Goal: Information Seeking & Learning: Learn about a topic

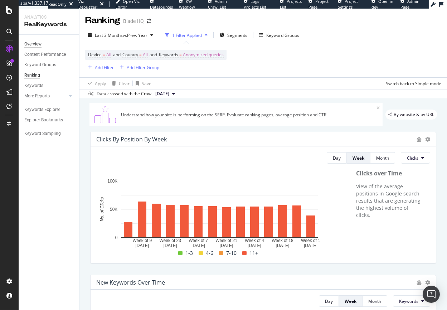
click at [35, 44] on div "Overview" at bounding box center [32, 44] width 17 height 8
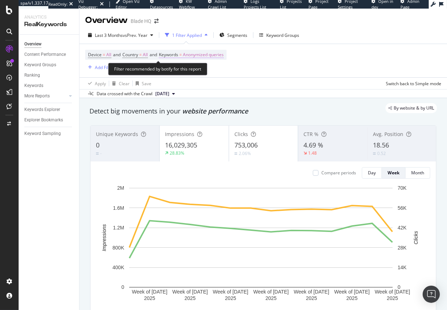
click at [190, 53] on span "Anonymized queries" at bounding box center [203, 55] width 41 height 10
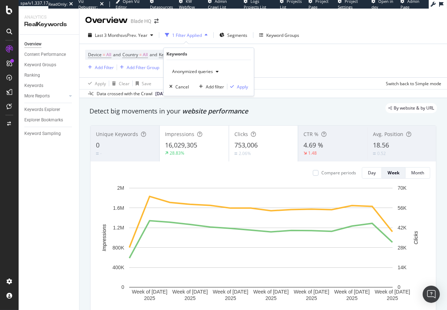
click at [195, 72] on span "Anonymized queries" at bounding box center [191, 71] width 44 height 6
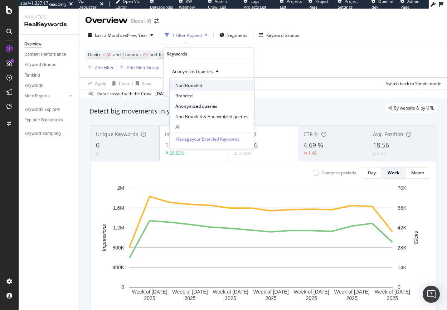
click at [191, 87] on span "Non-Branded" at bounding box center [212, 85] width 73 height 6
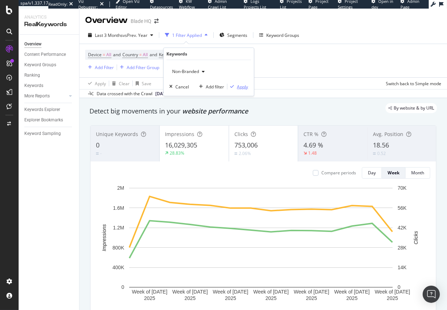
click at [243, 88] on div "Apply" at bounding box center [242, 86] width 11 height 6
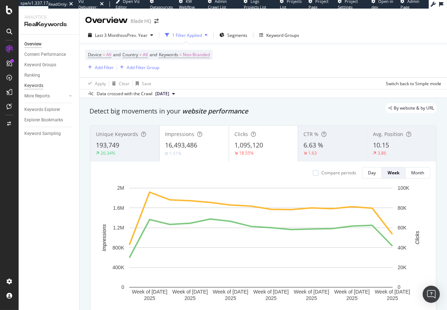
click at [35, 87] on div "Keywords" at bounding box center [33, 86] width 19 height 8
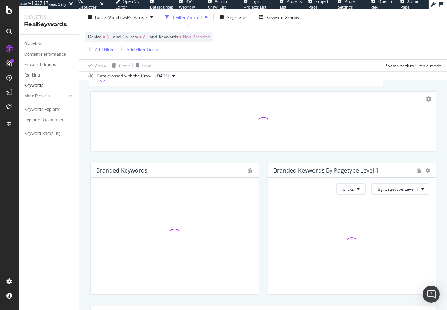
scroll to position [49, 0]
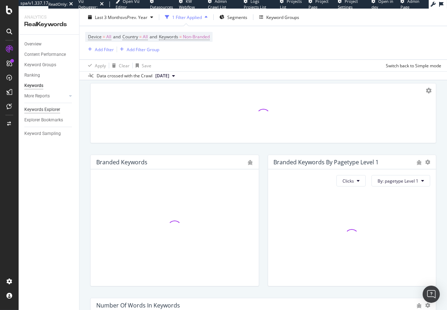
click at [44, 112] on div "Keywords Explorer" at bounding box center [42, 110] width 36 height 8
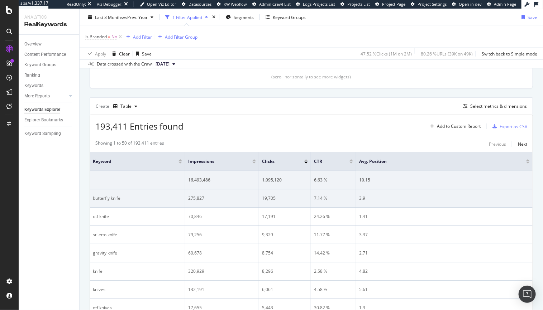
scroll to position [163, 0]
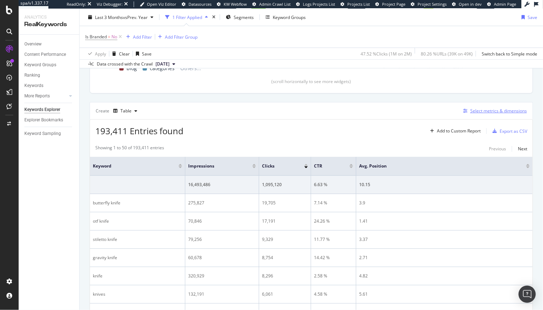
click at [412, 108] on div "Select metrics & dimensions" at bounding box center [498, 111] width 57 height 6
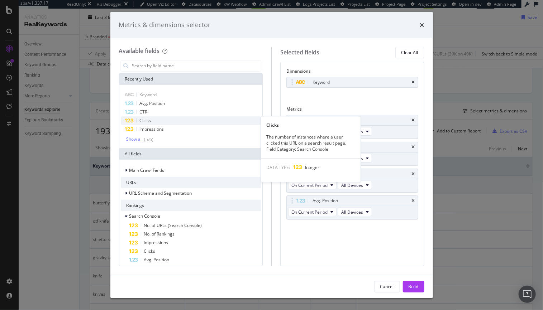
click at [146, 119] on span "Clicks" at bounding box center [145, 121] width 11 height 6
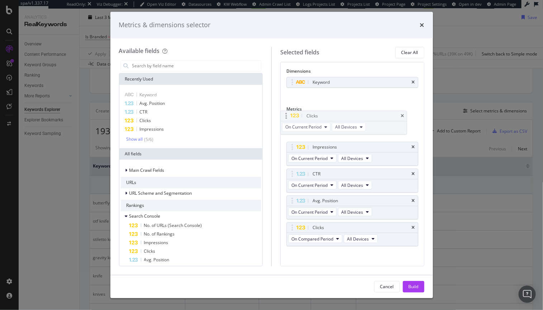
drag, startPoint x: 354, startPoint y: 141, endPoint x: 350, endPoint y: 118, distance: 23.5
click at [350, 116] on body "spa/v1.337.17 ReadOnly: Viz Debugger: Open Viz Editor Datasources KW Webflow Ad…" at bounding box center [271, 155] width 543 height 310
drag, startPoint x: 367, startPoint y: 229, endPoint x: 363, endPoint y: 151, distance: 78.6
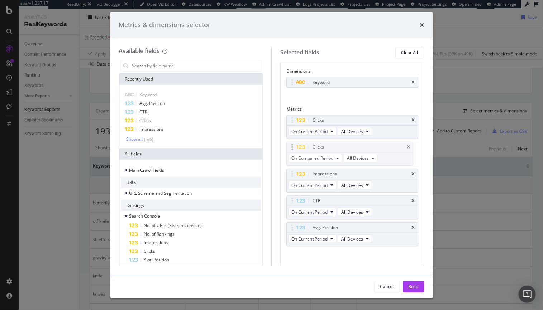
click at [363, 151] on body "spa/v1.337.17 ReadOnly: Viz Debugger: Open Viz Editor Datasources KW Webflow Ad…" at bounding box center [271, 155] width 543 height 310
click at [337, 158] on icon "modal" at bounding box center [337, 158] width 3 height 4
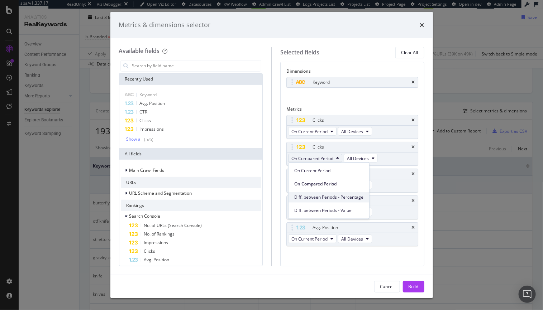
click at [340, 199] on span "Diff. between Periods - Percentage" at bounding box center [328, 197] width 69 height 6
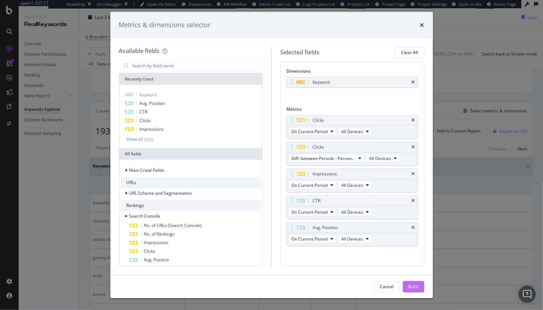
click at [412, 287] on div "Build" at bounding box center [413, 287] width 10 height 6
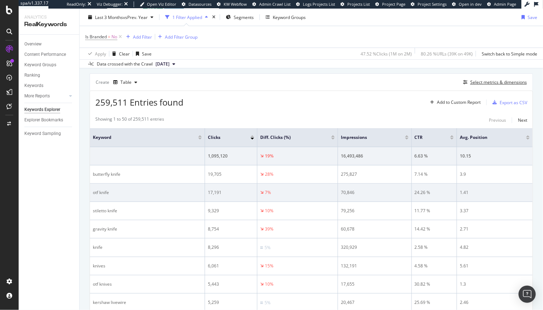
scroll to position [195, 0]
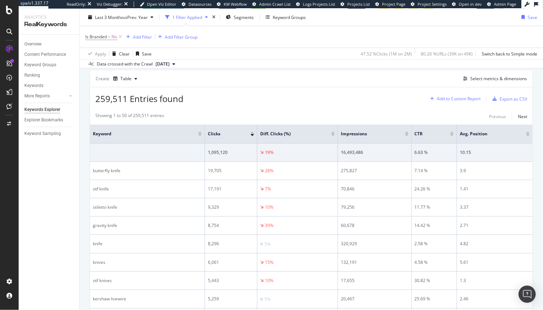
click at [412, 98] on div "Add to Custom Report" at bounding box center [459, 99] width 44 height 4
click at [412, 88] on div "259,511 Entries found Add to Custom Report Export as CSV" at bounding box center [311, 96] width 442 height 18
click at [412, 80] on div "Select metrics & dimensions" at bounding box center [498, 79] width 57 height 6
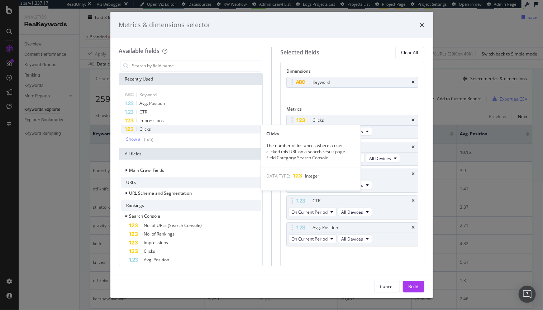
click at [189, 130] on div "Clicks" at bounding box center [191, 129] width 140 height 9
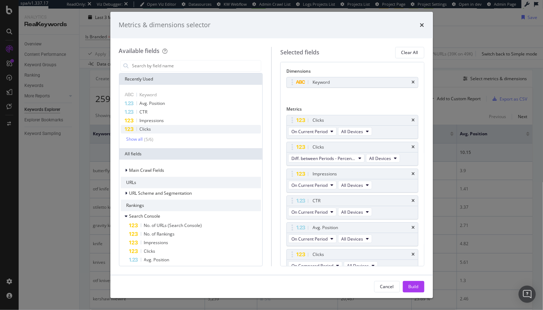
scroll to position [6, 0]
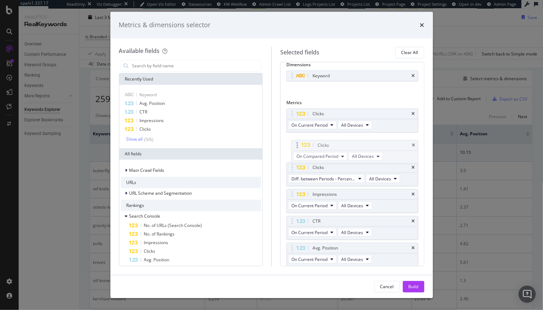
drag, startPoint x: 373, startPoint y: 249, endPoint x: 379, endPoint y: 143, distance: 106.2
click at [379, 142] on body "spa/v1.337.17 ReadOnly: Viz Debugger: Open Viz Editor Datasources KW Webflow Ad…" at bounding box center [271, 155] width 543 height 310
click at [339, 153] on icon "modal" at bounding box center [337, 152] width 3 height 4
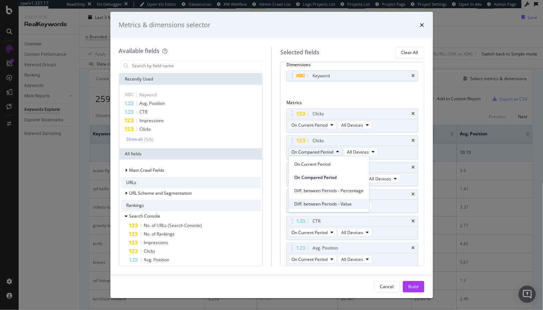
click at [330, 203] on span "Diff. between Periods - Value" at bounding box center [328, 204] width 69 height 6
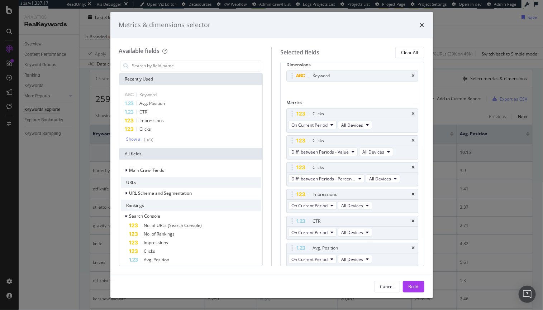
click at [412, 281] on div "Cancel Build" at bounding box center [271, 287] width 322 height 23
click at [412, 282] on div "Build" at bounding box center [413, 287] width 10 height 11
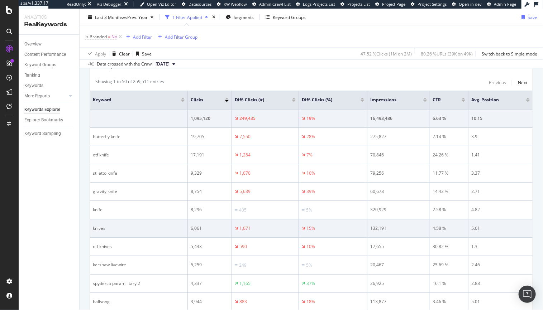
scroll to position [242, 0]
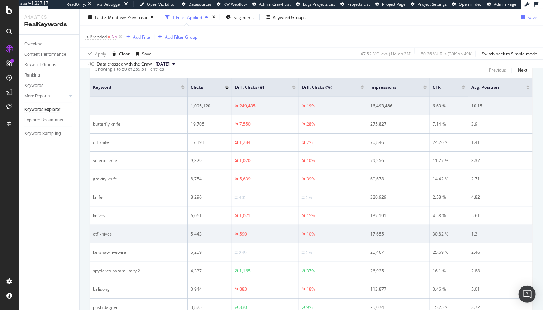
click at [98, 233] on div "otf knives" at bounding box center [139, 234] width 92 height 6
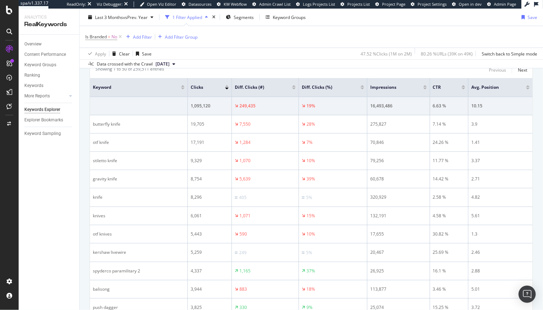
click at [292, 89] on div at bounding box center [294, 89] width 4 height 2
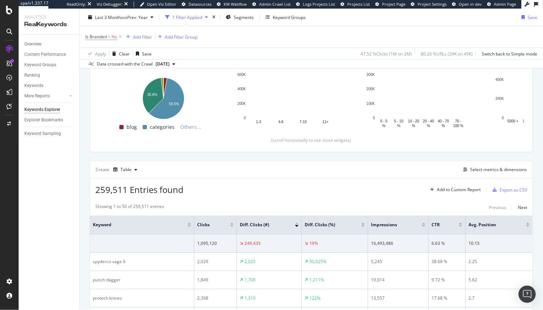
scroll to position [242, 0]
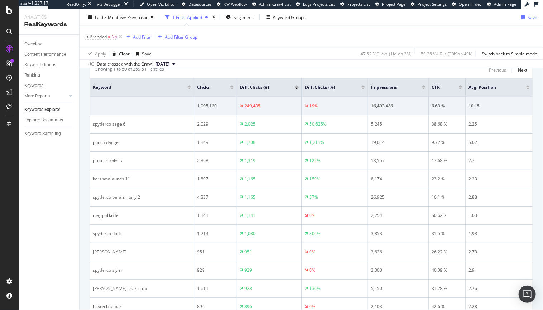
click at [296, 86] on div at bounding box center [297, 86] width 4 height 2
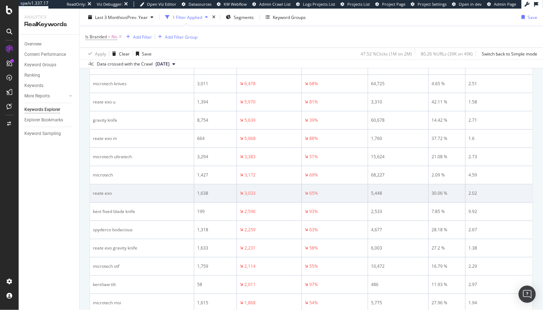
scroll to position [301, 0]
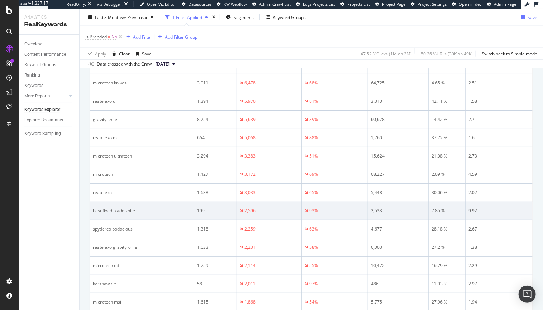
click at [94, 212] on div "best fixed blade knife" at bounding box center [142, 211] width 98 height 6
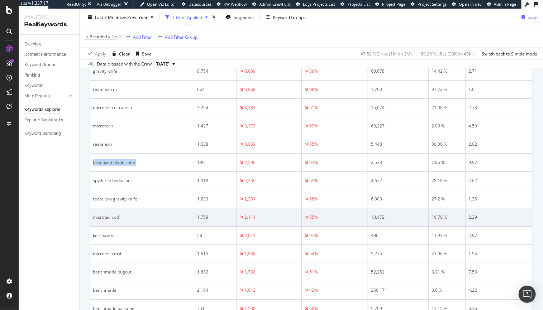
scroll to position [349, 0]
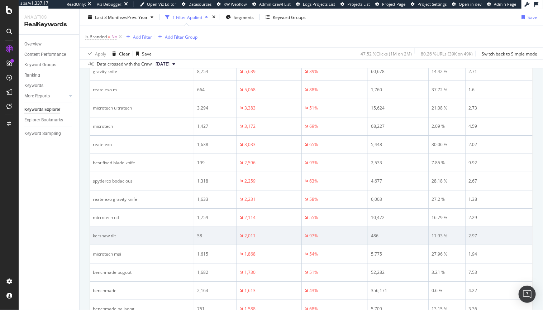
click at [98, 237] on div "kershaw tilt" at bounding box center [142, 236] width 98 height 6
drag, startPoint x: 98, startPoint y: 237, endPoint x: 112, endPoint y: 236, distance: 14.7
click at [112, 236] on div "kershaw tilt" at bounding box center [142, 236] width 98 height 6
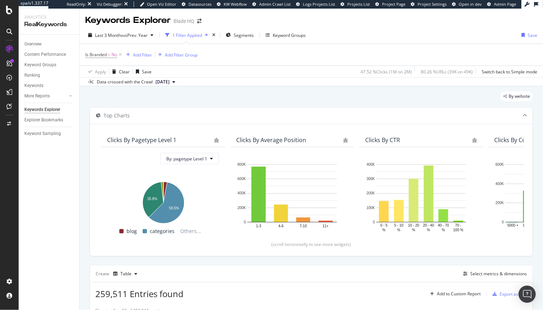
scroll to position [206, 0]
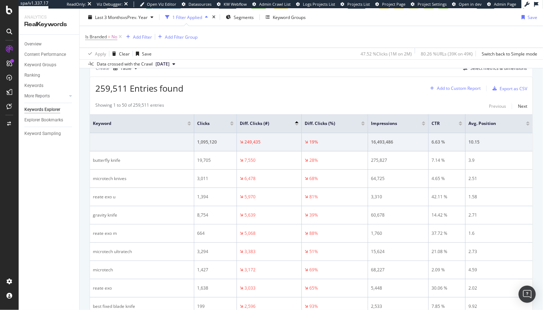
click at [412, 91] on div "Add to Custom Report" at bounding box center [459, 88] width 44 height 4
click at [412, 79] on div "259,511 Entries found Add to Custom Report Export as CSV" at bounding box center [311, 86] width 442 height 18
click at [412, 71] on div "Select metrics & dimensions" at bounding box center [498, 68] width 57 height 6
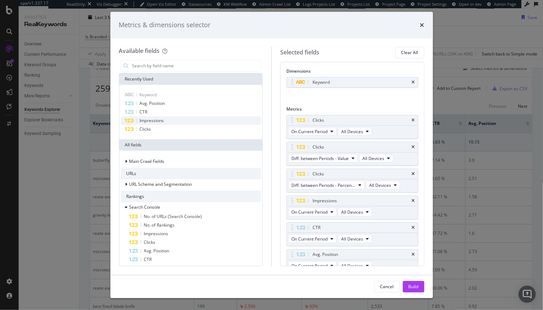
click at [246, 121] on div "Impressions" at bounding box center [191, 120] width 140 height 9
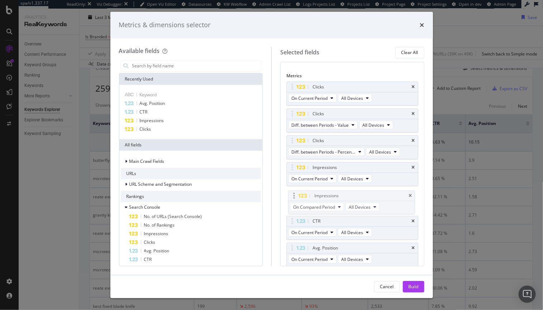
drag, startPoint x: 355, startPoint y: 246, endPoint x: 357, endPoint y: 195, distance: 51.6
click at [357, 195] on body "spa/v1.337.17 ReadOnly: Viz Debugger: Open Viz Editor Datasources KW Webflow Ad…" at bounding box center [271, 155] width 543 height 310
click at [332, 203] on span "On Compared Period" at bounding box center [312, 206] width 42 height 6
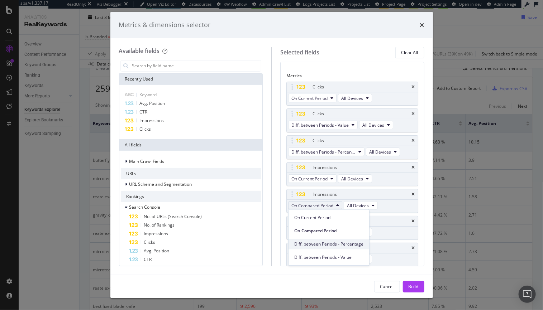
click at [322, 245] on span "Diff. between Periods - Percentage" at bounding box center [328, 244] width 69 height 6
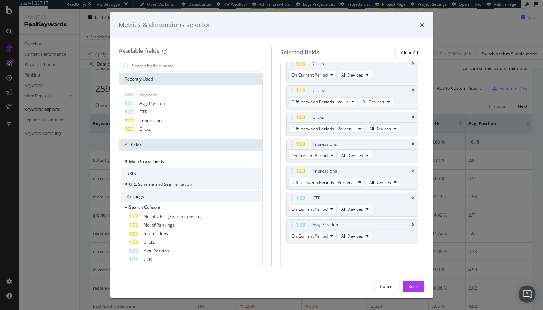
scroll to position [57, 0]
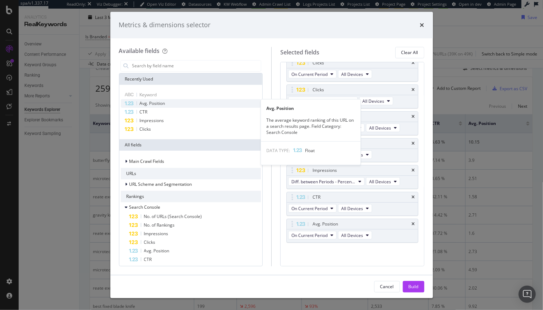
click at [155, 104] on span "Avg. Position" at bounding box center [152, 103] width 25 height 6
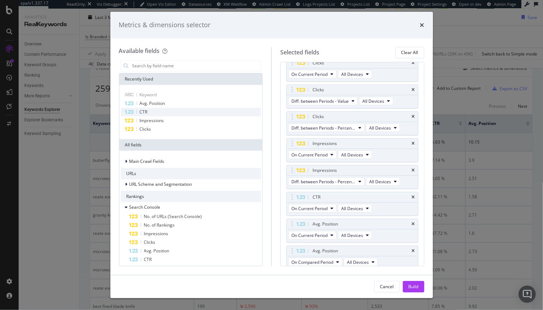
scroll to position [60, 0]
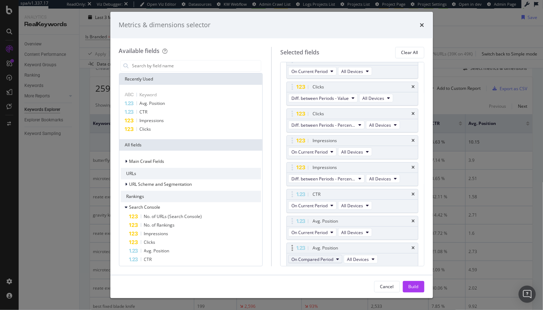
click at [316, 258] on span "On Compared Period" at bounding box center [312, 260] width 42 height 6
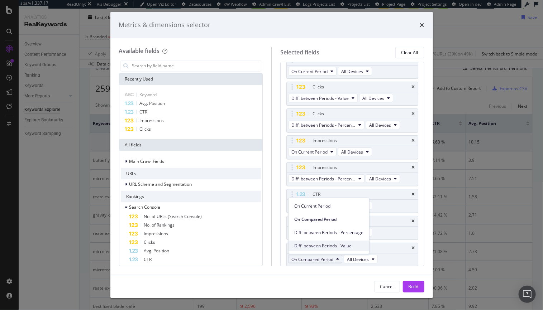
click at [315, 244] on span "Diff. between Periods - Value" at bounding box center [328, 246] width 69 height 6
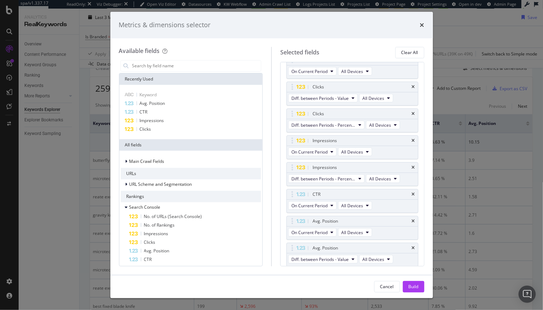
click at [411, 278] on div "Cancel Build" at bounding box center [271, 287] width 322 height 23
click at [412, 287] on div "Build" at bounding box center [413, 287] width 10 height 6
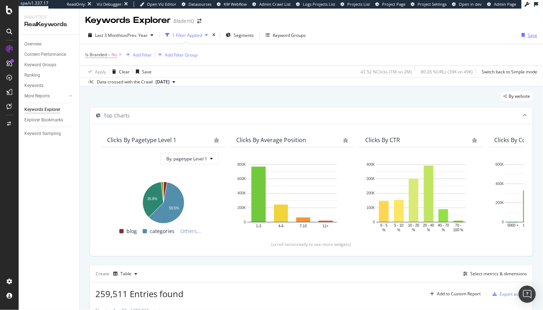
click at [412, 35] on div "Save" at bounding box center [532, 35] width 10 height 6
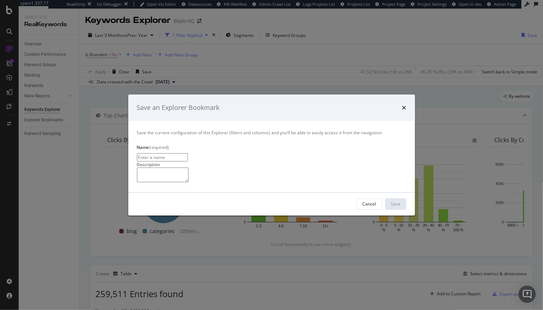
click at [237, 133] on div "Save the current configuration of this Explorer (filters and columns) and you’l…" at bounding box center [271, 156] width 287 height 71
click at [188, 153] on input "modal" at bounding box center [162, 157] width 51 height 8
type input "Non Brand YoY Performance"
click at [396, 210] on div "Save" at bounding box center [396, 204] width 10 height 11
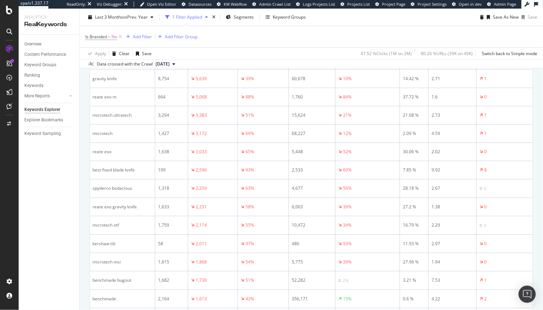
scroll to position [342, 0]
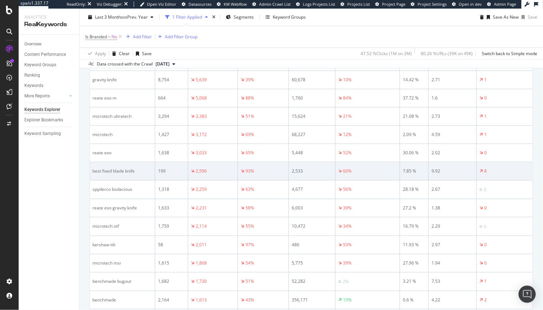
click at [91, 181] on td "best fixed blade knife" at bounding box center [123, 171] width 66 height 18
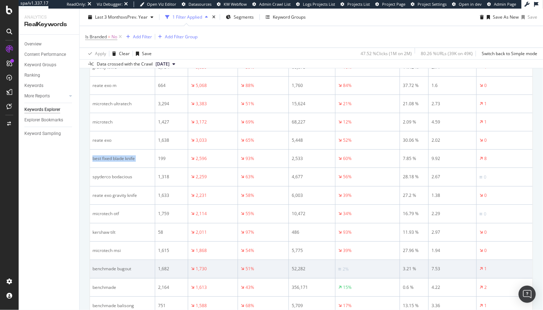
scroll to position [349, 0]
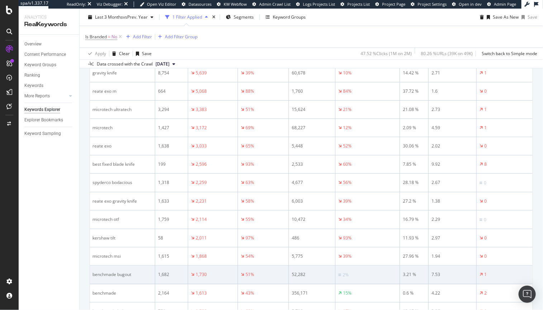
click at [100, 278] on div "benchmade bugout" at bounding box center [121, 275] width 59 height 6
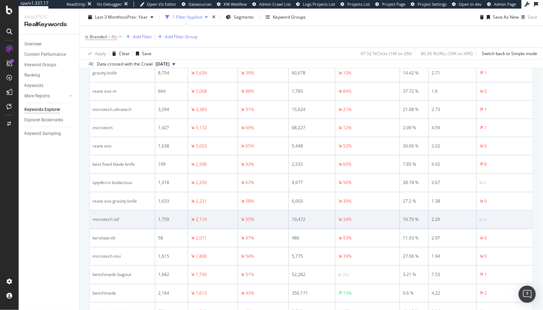
click at [100, 223] on div "microtech otf" at bounding box center [121, 219] width 59 height 6
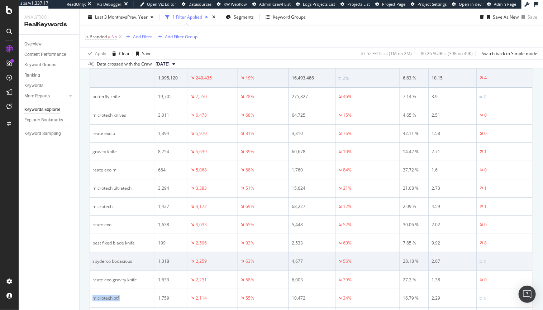
scroll to position [271, 0]
click at [100, 264] on div "spyderco bodacious" at bounding box center [121, 261] width 59 height 6
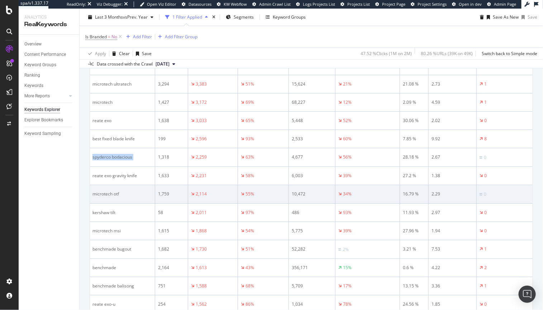
scroll to position [388, 0]
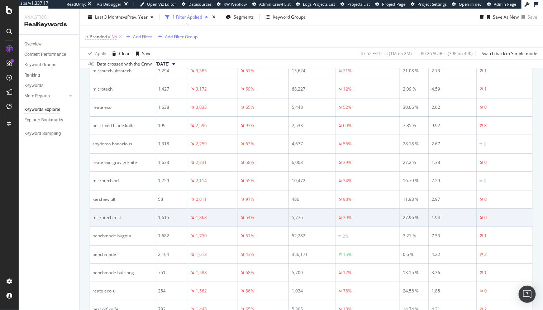
click at [97, 221] on div "microtech msi" at bounding box center [121, 218] width 59 height 6
drag, startPoint x: 97, startPoint y: 242, endPoint x: 120, endPoint y: 240, distance: 23.0
click at [120, 221] on div "microtech msi" at bounding box center [121, 218] width 59 height 6
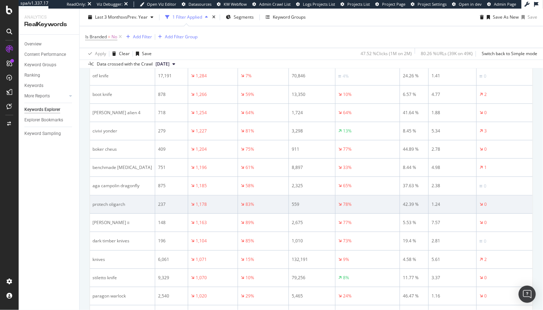
scroll to position [723, 0]
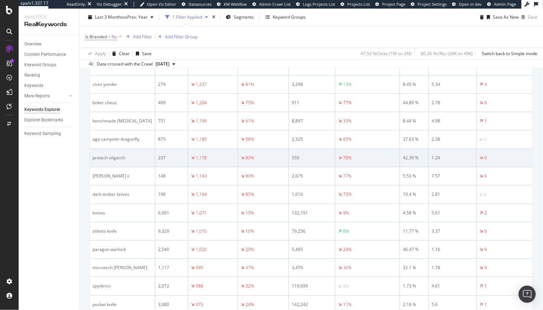
click at [97, 161] on div "protech oligarch" at bounding box center [121, 158] width 59 height 6
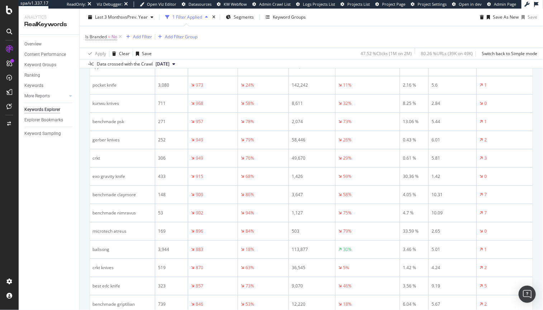
scroll to position [944, 0]
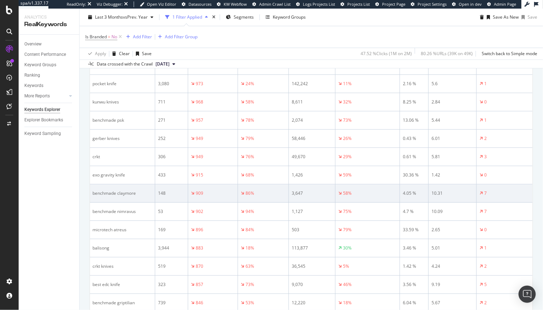
click at [102, 197] on div "benchmade claymore" at bounding box center [121, 193] width 59 height 6
